Goal: Task Accomplishment & Management: Manage account settings

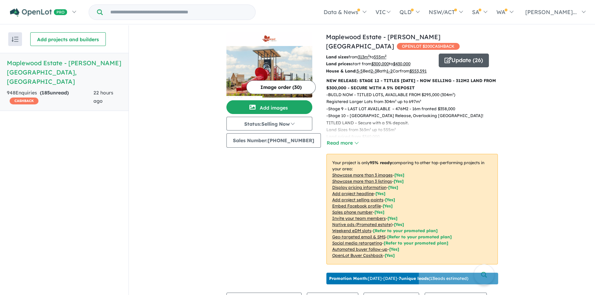
click at [455, 54] on button "Update ( 26 )" at bounding box center [464, 61] width 50 height 14
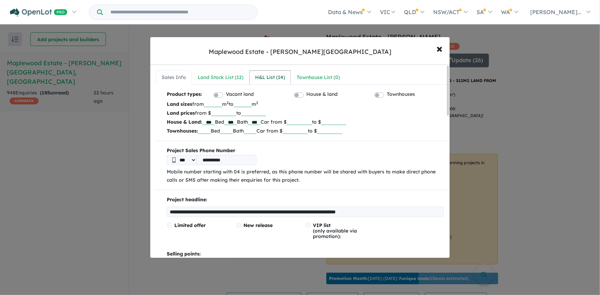
click at [263, 81] on div "H&L List ( 14 )" at bounding box center [270, 78] width 30 height 8
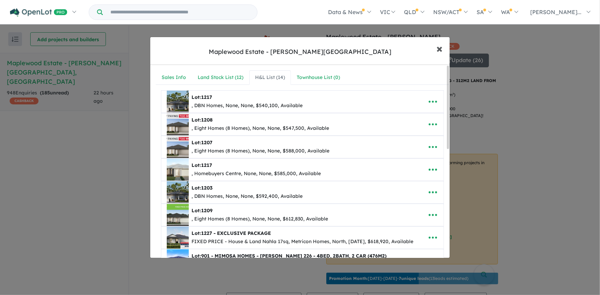
click at [441, 50] on span "×" at bounding box center [439, 48] width 6 height 15
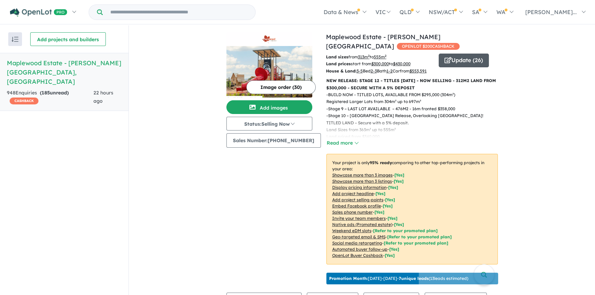
click at [459, 54] on button "Update ( 26 )" at bounding box center [464, 61] width 50 height 14
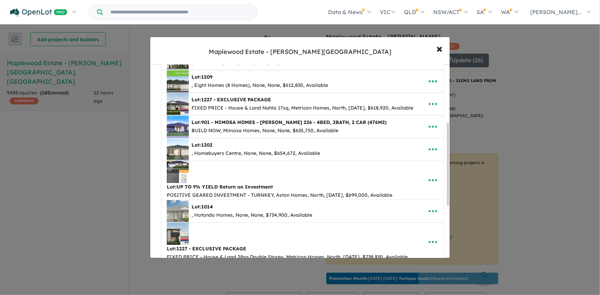
scroll to position [130, 0]
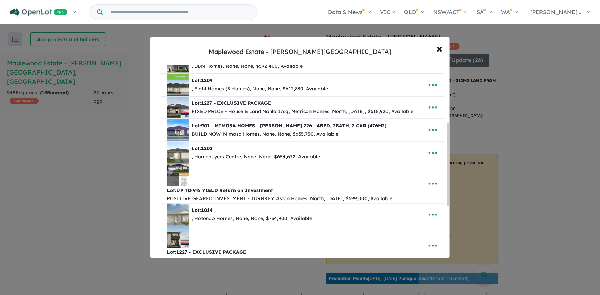
drag, startPoint x: 447, startPoint y: 90, endPoint x: 454, endPoint y: 146, distance: 56.1
click at [454, 146] on div "**********" at bounding box center [300, 147] width 600 height 295
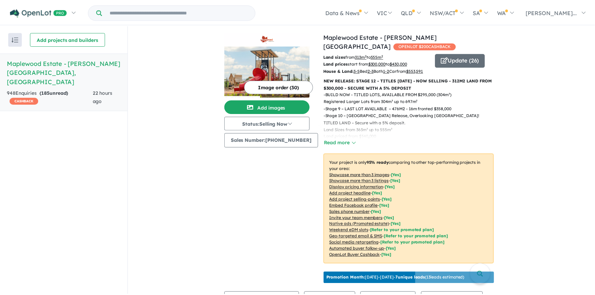
scroll to position [0, 0]
